Goal: Task Accomplishment & Management: Complete application form

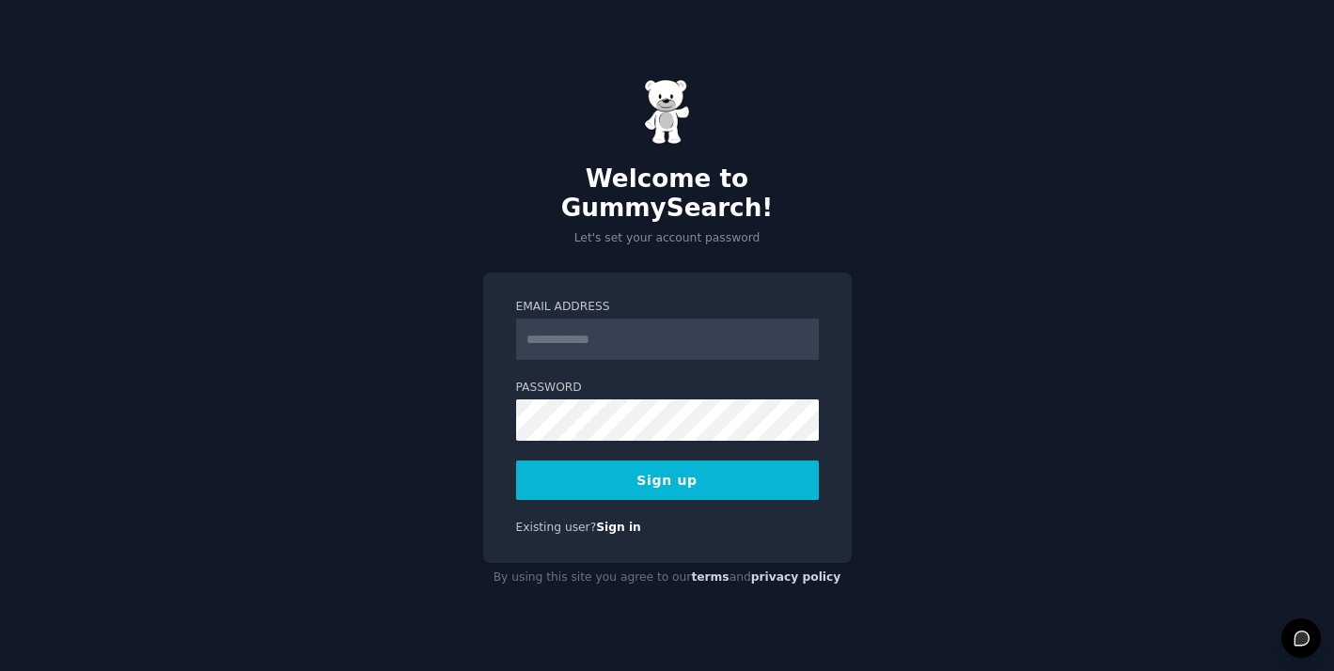
click at [573, 331] on input "Email Address" at bounding box center [667, 339] width 303 height 41
type input "**********"
click at [516, 441] on div at bounding box center [516, 441] width 0 height 0
click at [677, 472] on button "Sign up" at bounding box center [667, 479] width 303 height 39
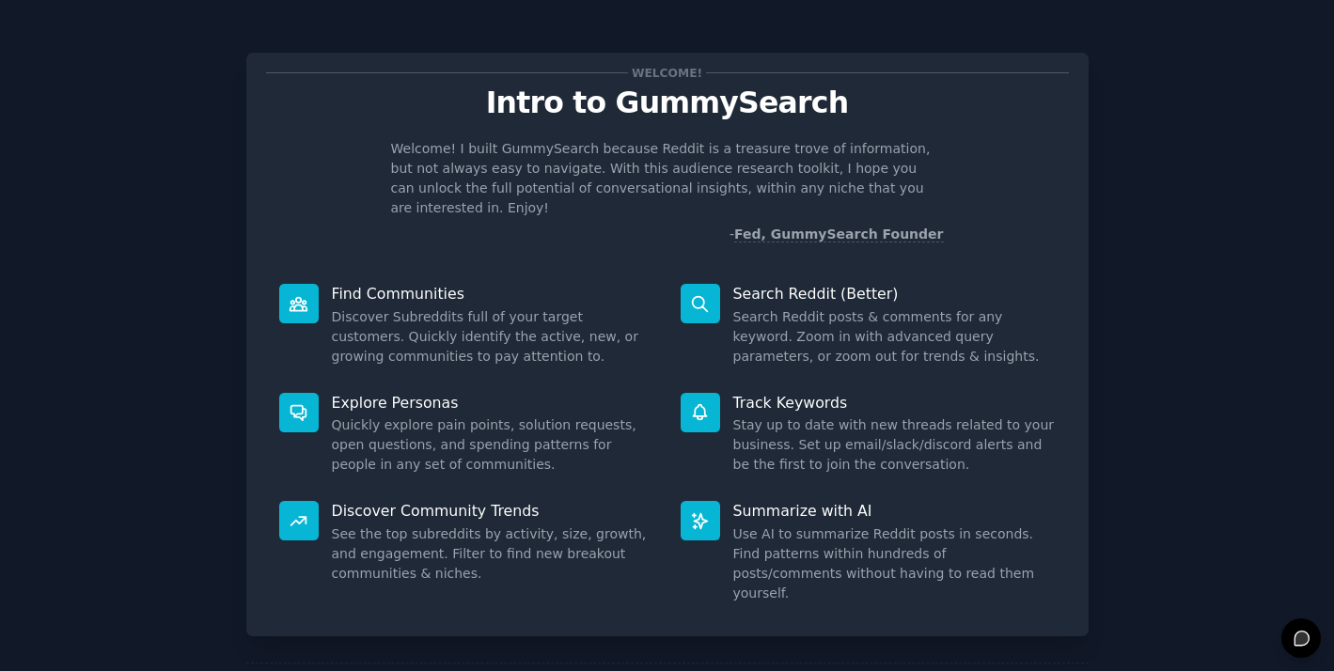
scroll to position [64, 0]
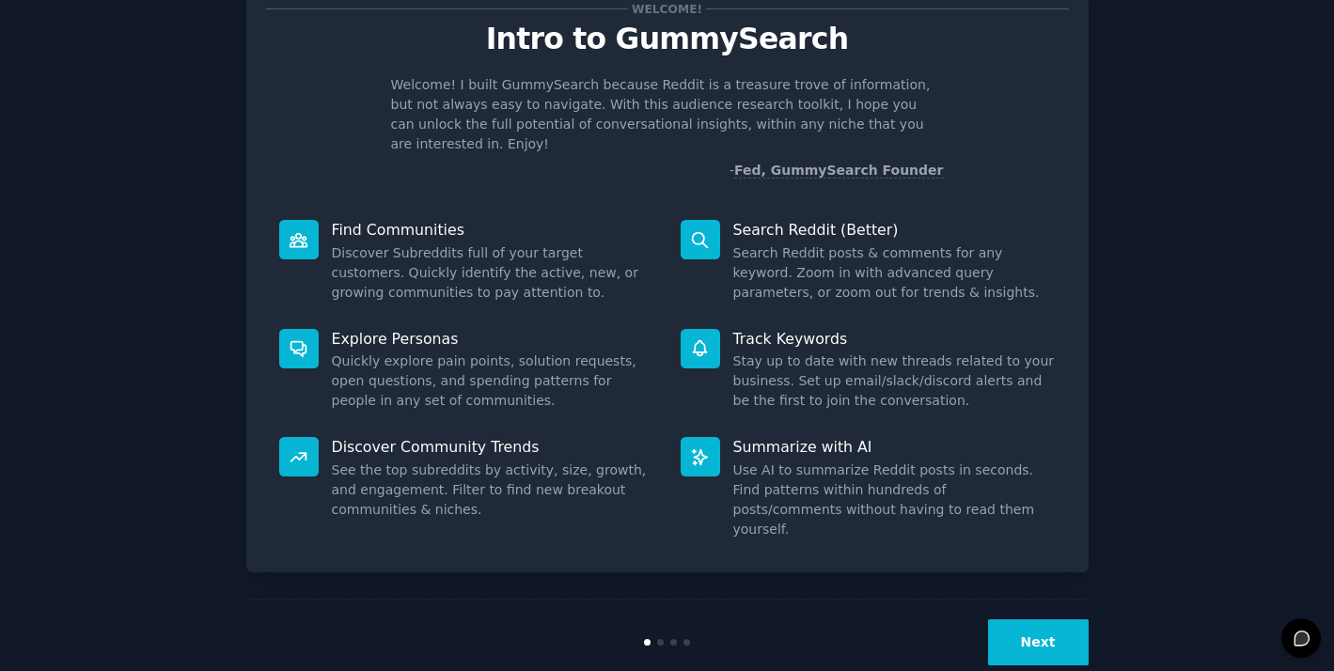
click at [1036, 619] on button "Next" at bounding box center [1038, 642] width 101 height 46
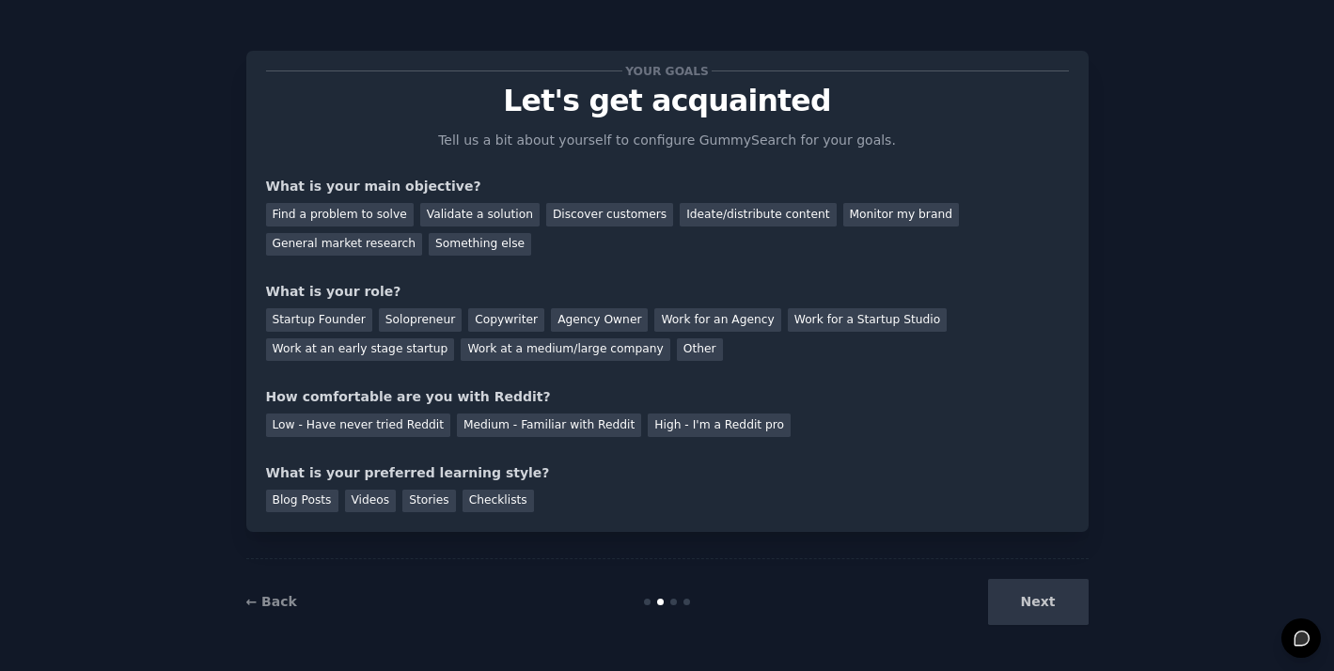
scroll to position [2, 0]
click at [361, 209] on div "Find a problem to solve" at bounding box center [340, 214] width 148 height 23
click at [462, 209] on div "Validate a solution" at bounding box center [479, 214] width 119 height 23
click at [589, 207] on div "Discover customers" at bounding box center [609, 214] width 127 height 23
click at [344, 208] on div "Find a problem to solve" at bounding box center [340, 214] width 148 height 23
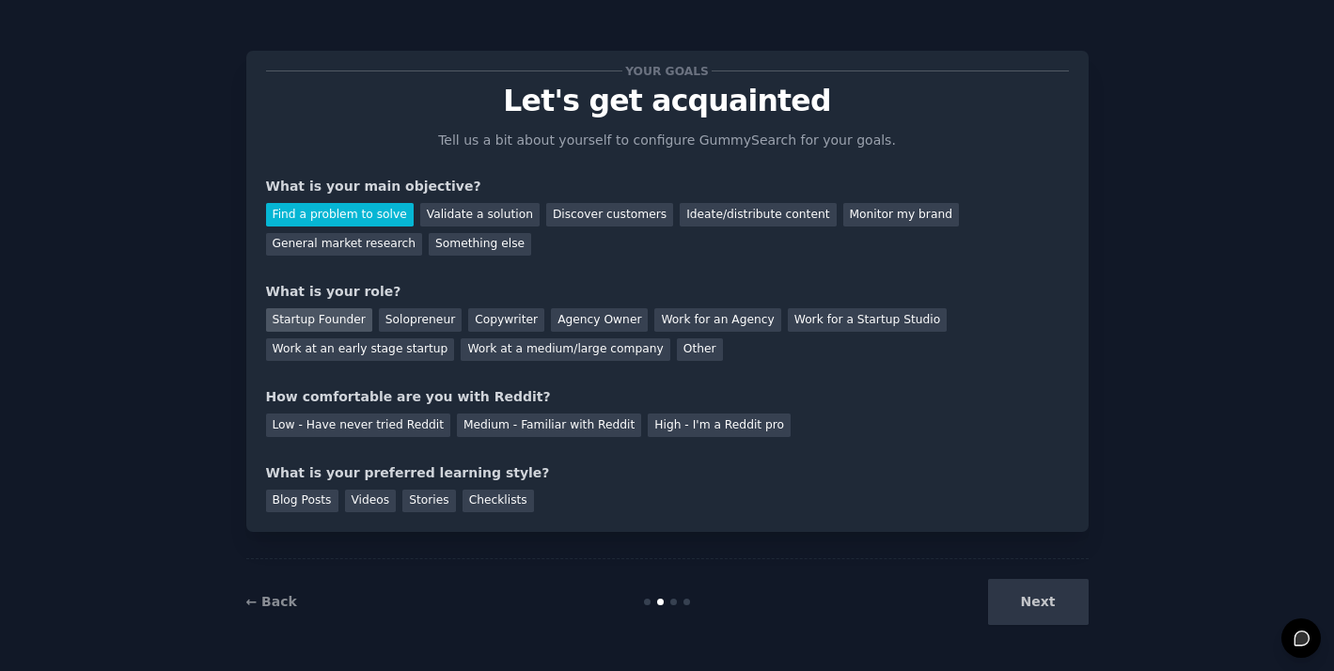
click at [333, 315] on div "Startup Founder" at bounding box center [319, 319] width 106 height 23
click at [400, 319] on div "Solopreneur" at bounding box center [420, 319] width 83 height 23
click at [283, 600] on link "← Back" at bounding box center [271, 601] width 51 height 15
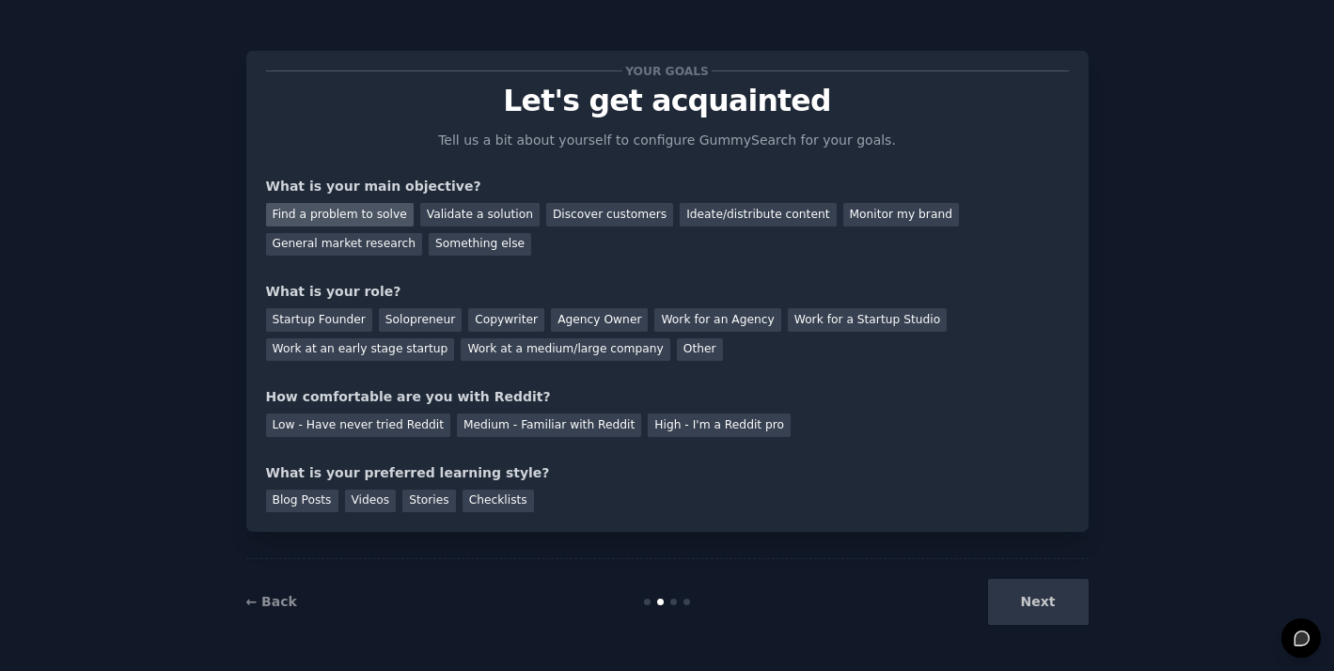
click at [372, 213] on div "Find a problem to solve" at bounding box center [340, 214] width 148 height 23
click at [414, 321] on div "Solopreneur" at bounding box center [420, 319] width 83 height 23
click at [578, 427] on div "Medium - Familiar with Reddit" at bounding box center [549, 424] width 184 height 23
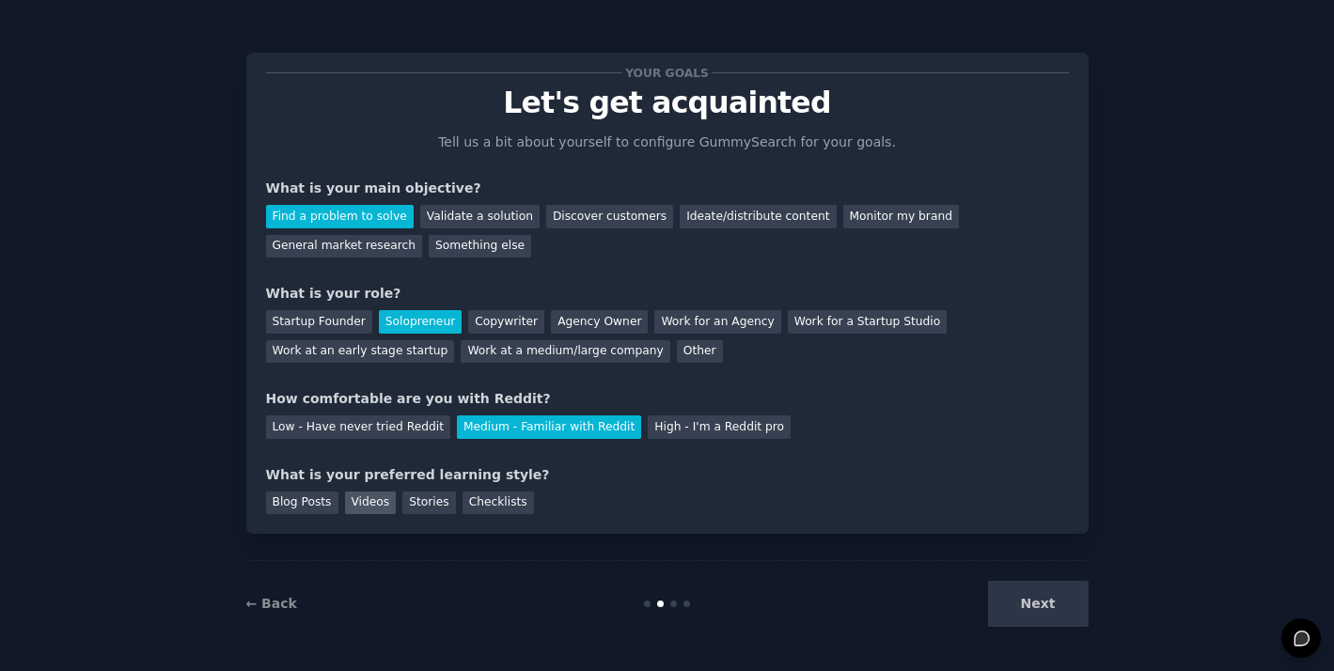
drag, startPoint x: 320, startPoint y: 505, endPoint x: 345, endPoint y: 506, distance: 24.5
click at [320, 504] on div "Blog Posts" at bounding box center [302, 502] width 72 height 23
click at [367, 507] on div "Videos" at bounding box center [371, 502] width 52 height 23
click at [413, 508] on div "Stories" at bounding box center [428, 502] width 53 height 23
click at [491, 506] on div "Checklists" at bounding box center [497, 502] width 71 height 23
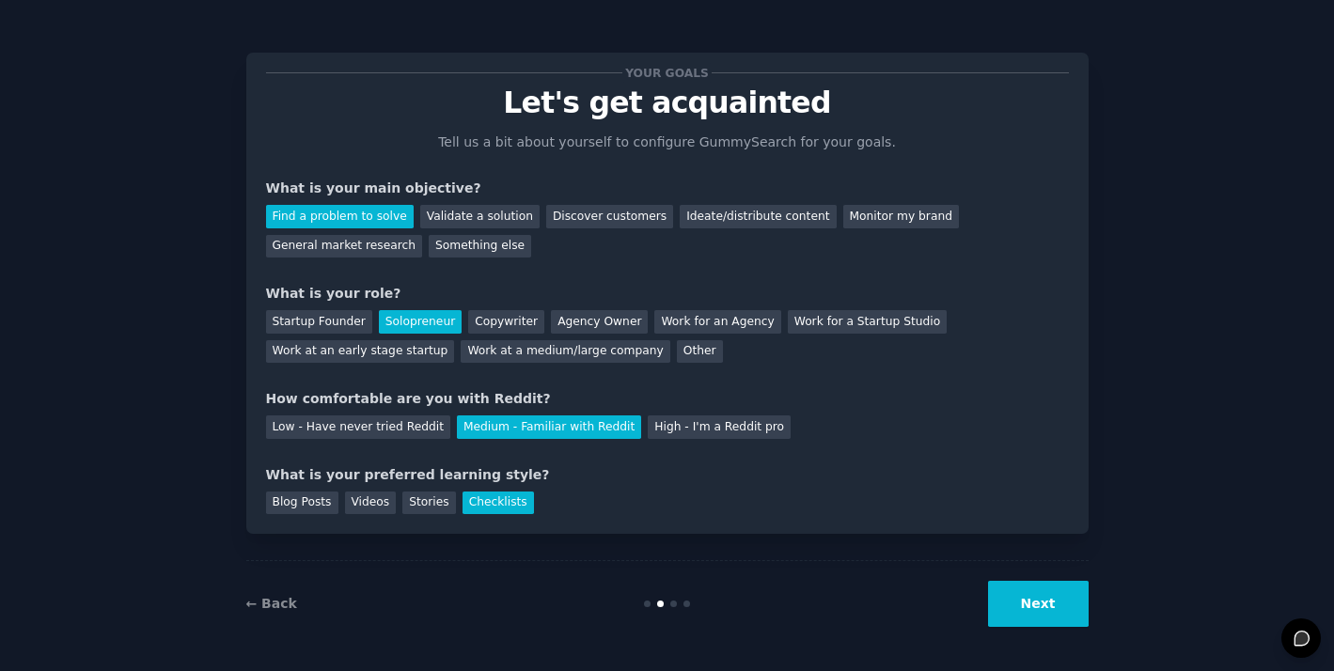
scroll to position [2, 0]
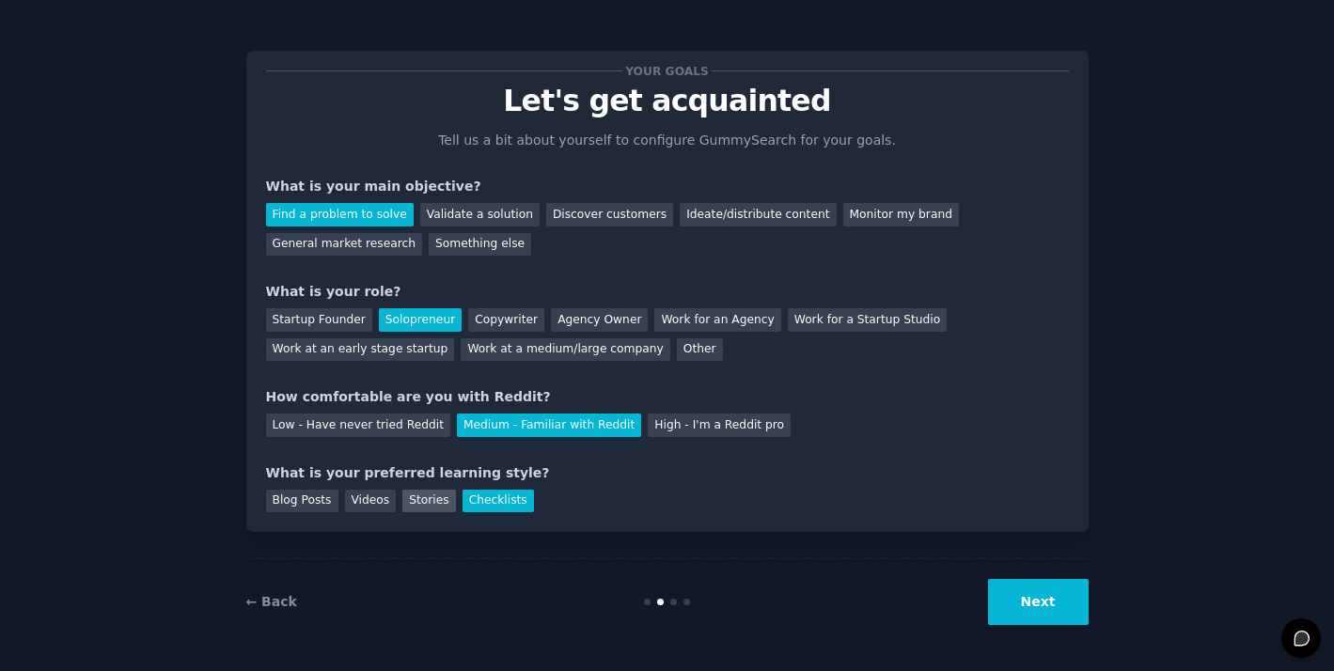
click at [426, 505] on div "Stories" at bounding box center [428, 501] width 53 height 23
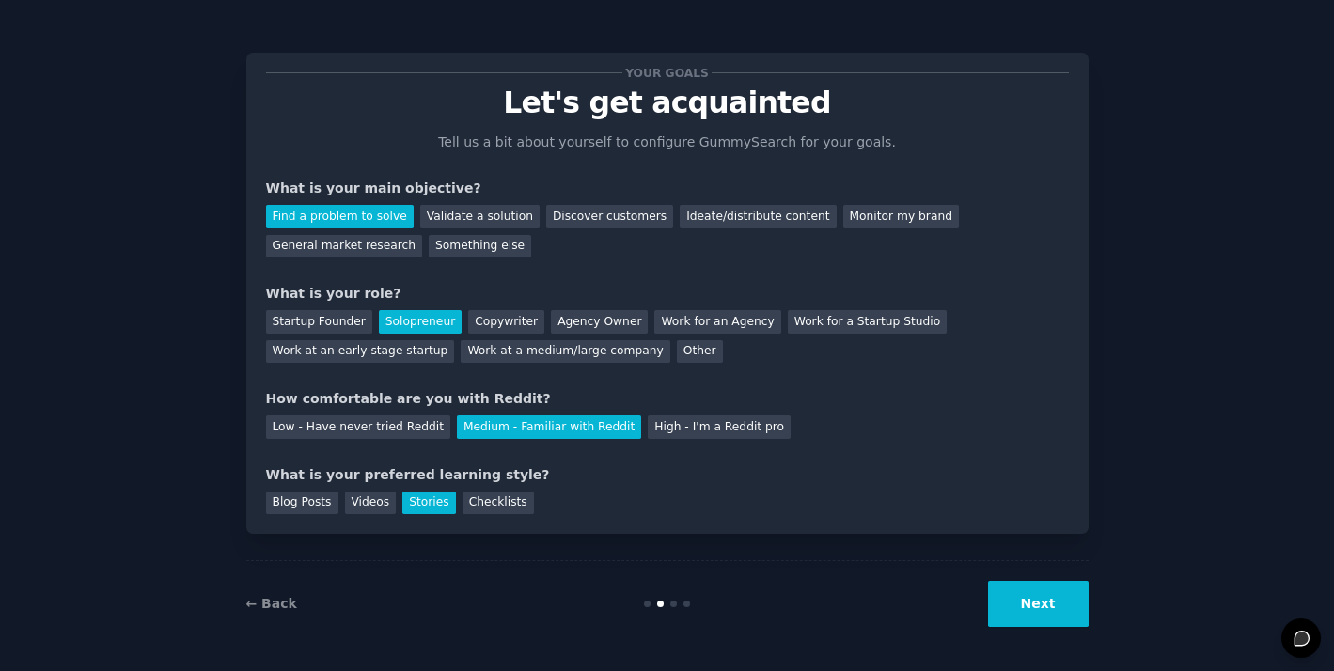
click at [1058, 600] on button "Next" at bounding box center [1038, 604] width 101 height 46
